Goal: Information Seeking & Learning: Check status

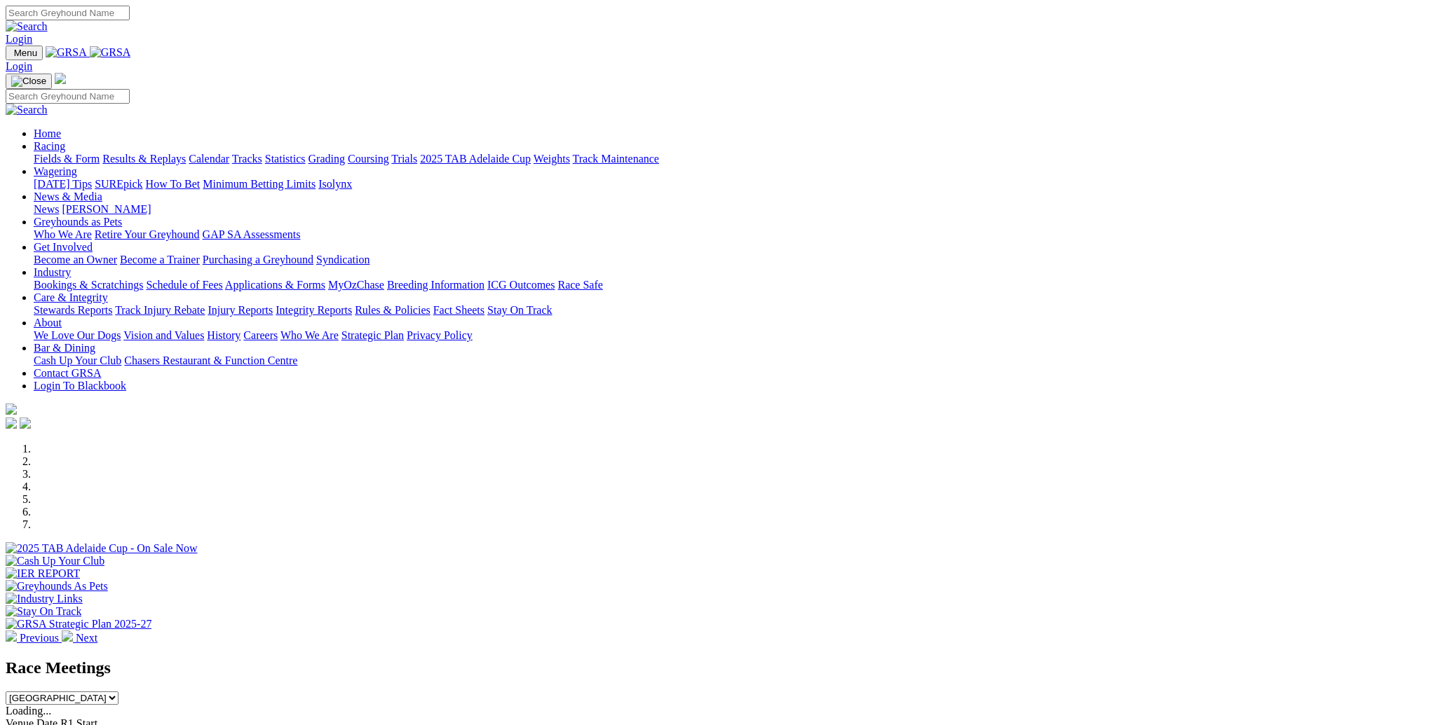
click at [65, 140] on link "Racing" at bounding box center [50, 146] width 32 height 12
click at [417, 153] on link "Trials" at bounding box center [404, 159] width 26 height 12
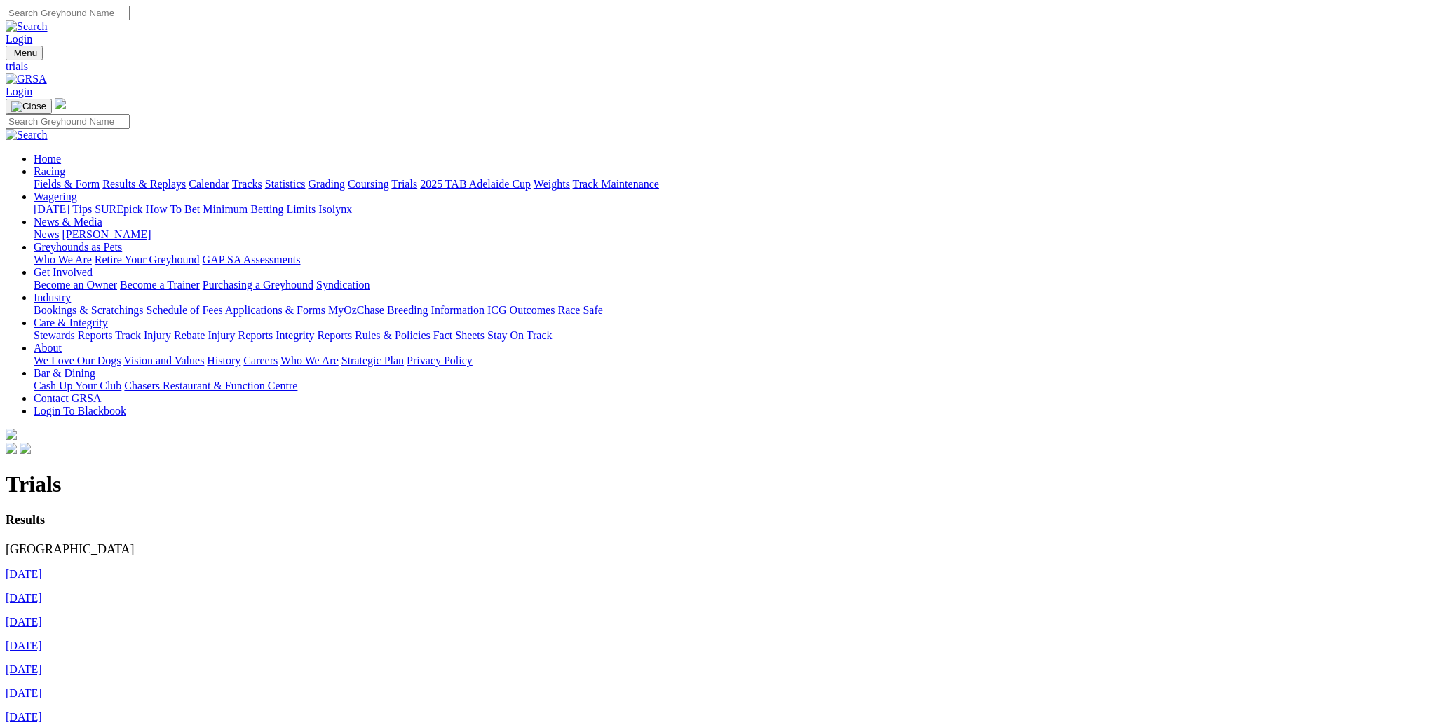
click at [42, 568] on link "24th August 2025" at bounding box center [24, 574] width 36 height 12
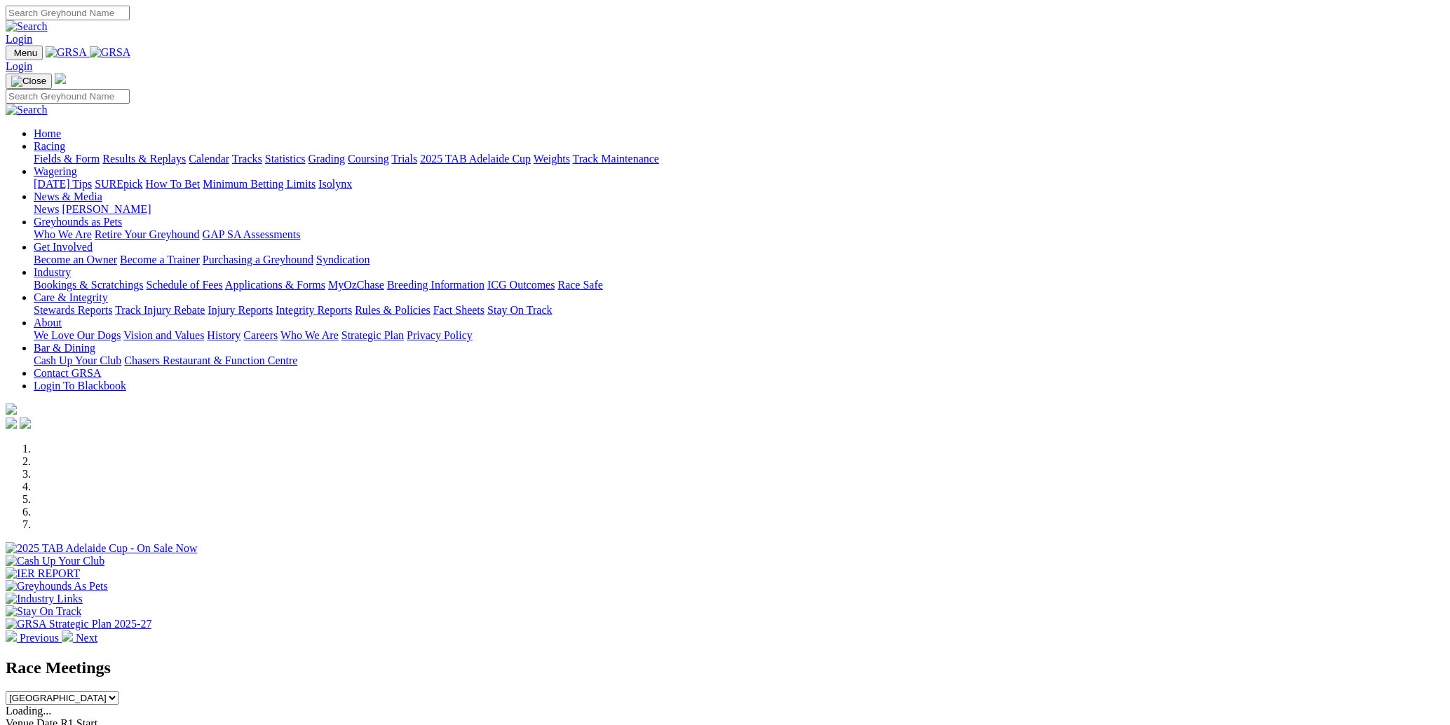
click at [65, 140] on link "Racing" at bounding box center [50, 146] width 32 height 12
click at [186, 153] on link "Results & Replays" at bounding box center [143, 159] width 83 height 12
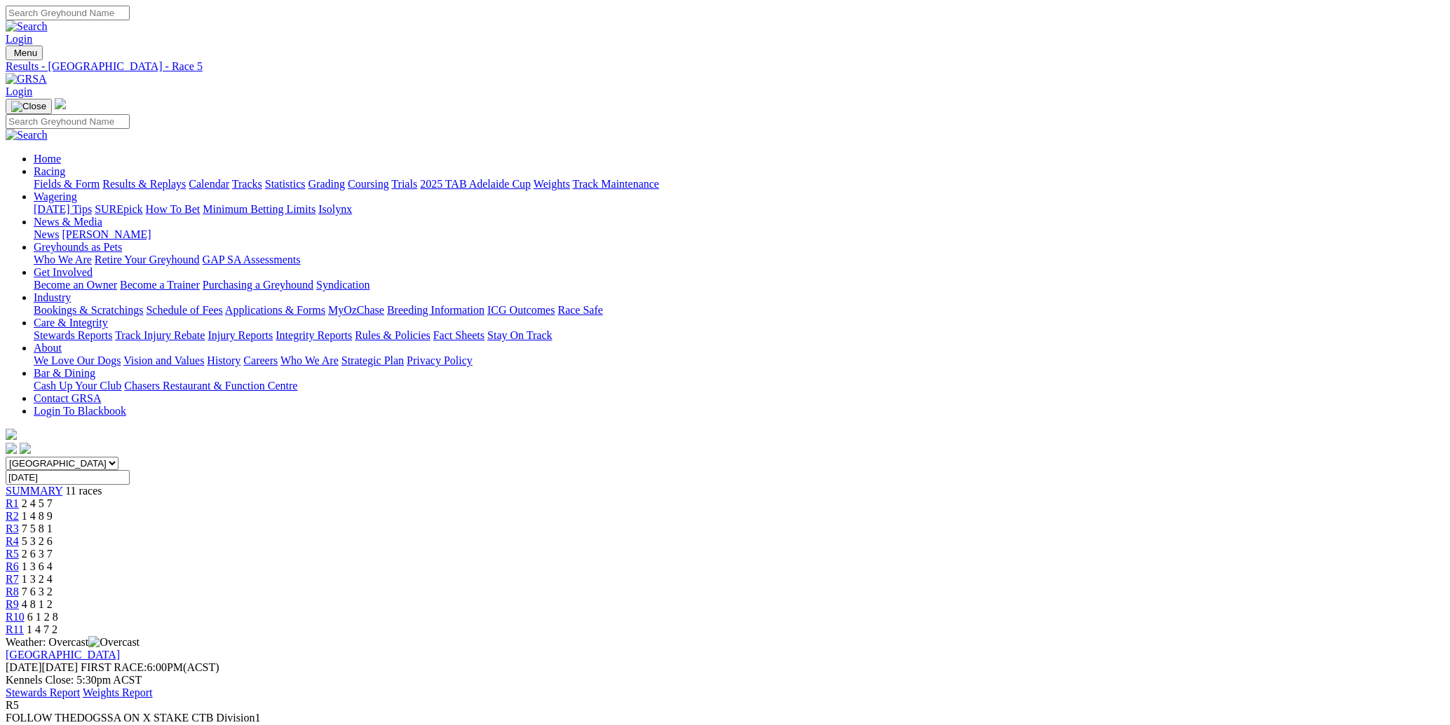
click at [19, 536] on span "R4" at bounding box center [12, 542] width 13 height 12
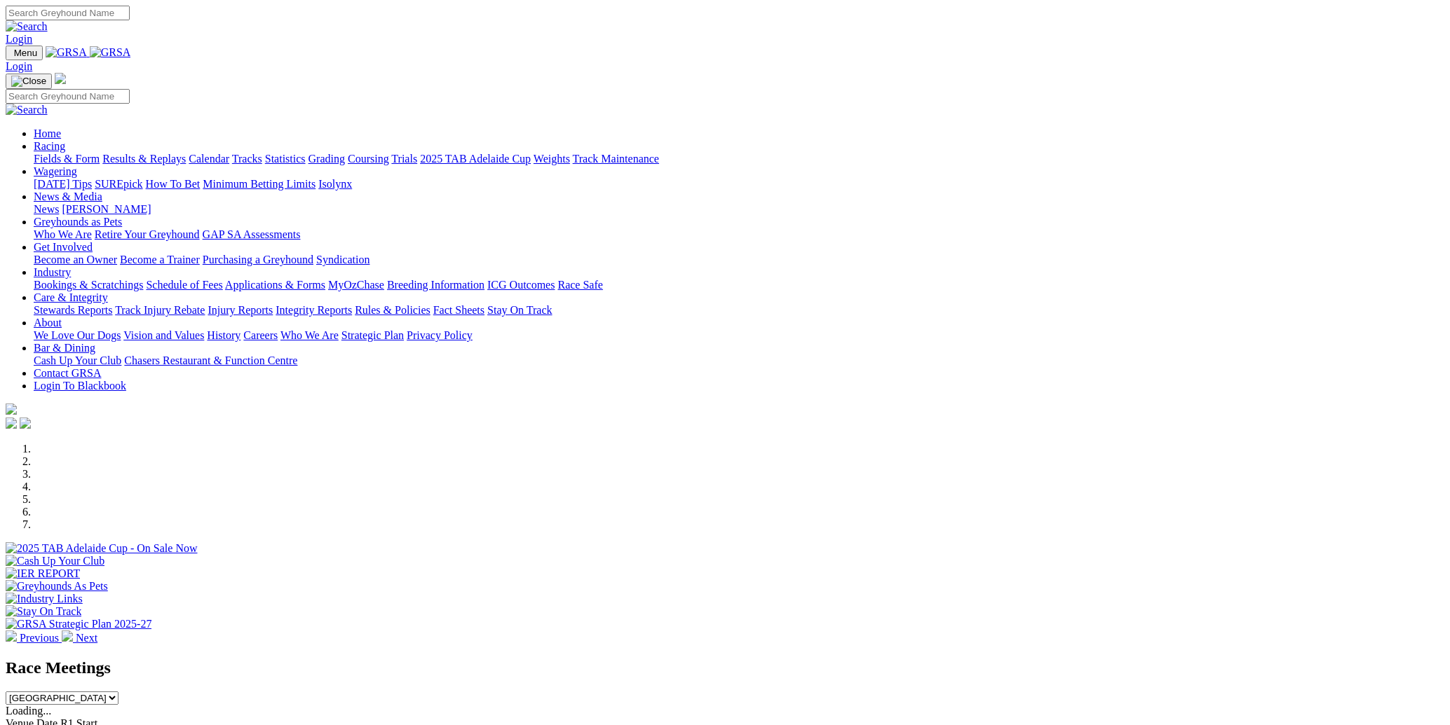
click at [65, 140] on link "Racing" at bounding box center [50, 146] width 32 height 12
click at [417, 153] on link "Trials" at bounding box center [404, 159] width 26 height 12
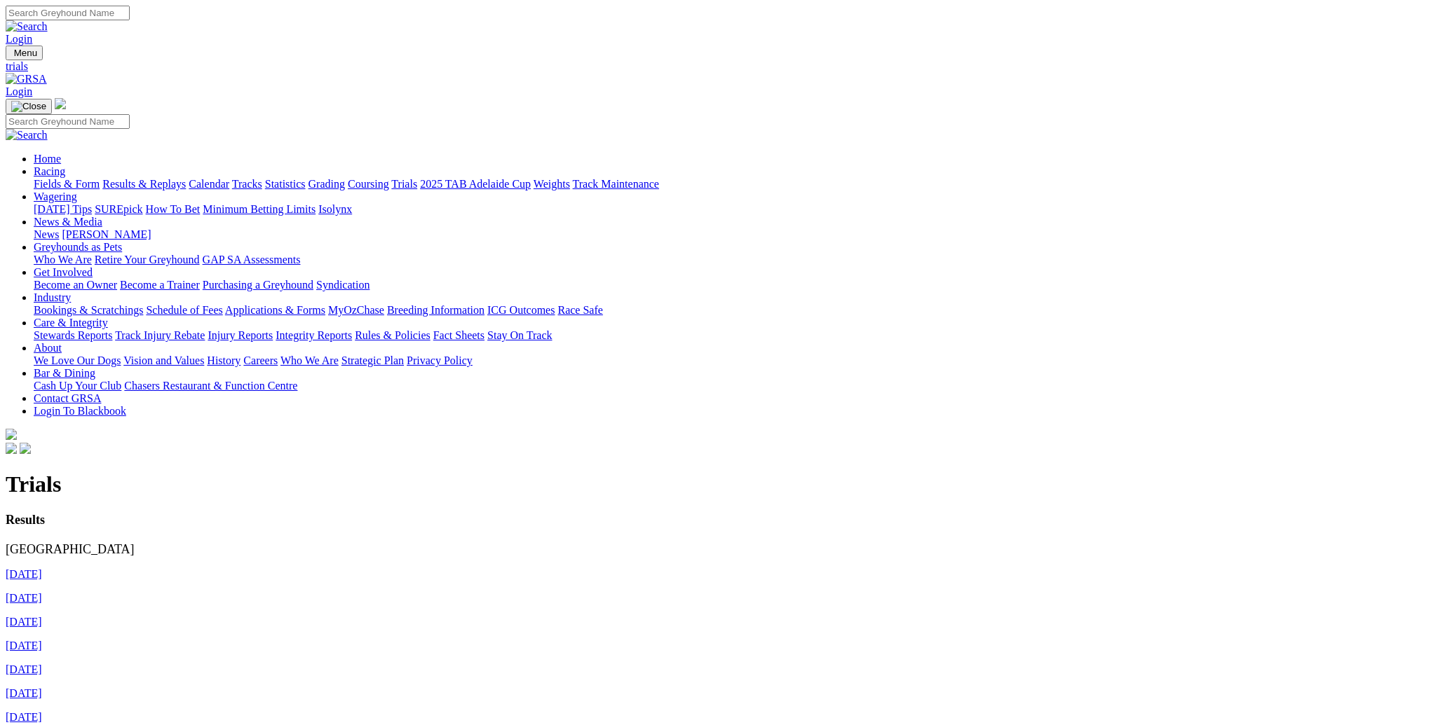
click at [42, 568] on link "24th August 2025" at bounding box center [24, 574] width 36 height 12
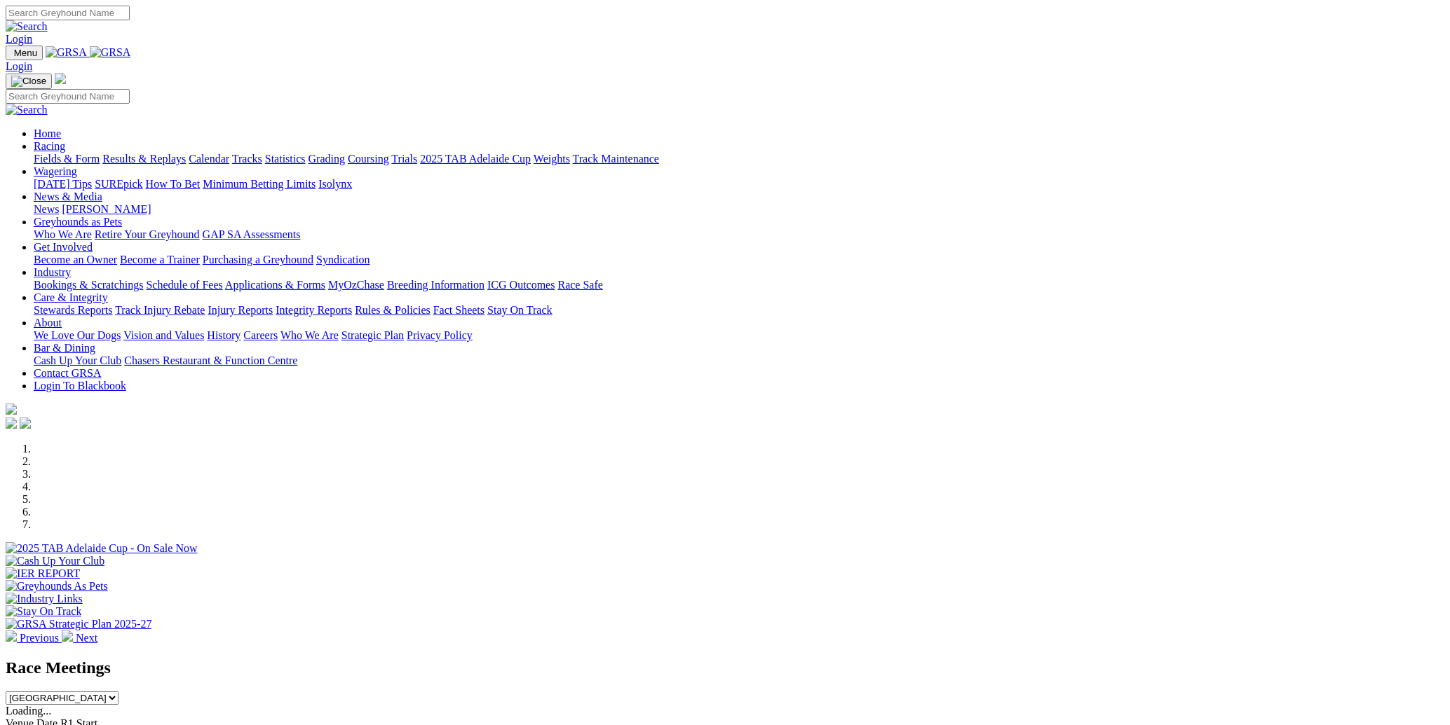
click at [65, 140] on link "Racing" at bounding box center [50, 146] width 32 height 12
click at [186, 153] on link "Results & Replays" at bounding box center [143, 159] width 83 height 12
